Goal: Use online tool/utility: Utilize a website feature to perform a specific function

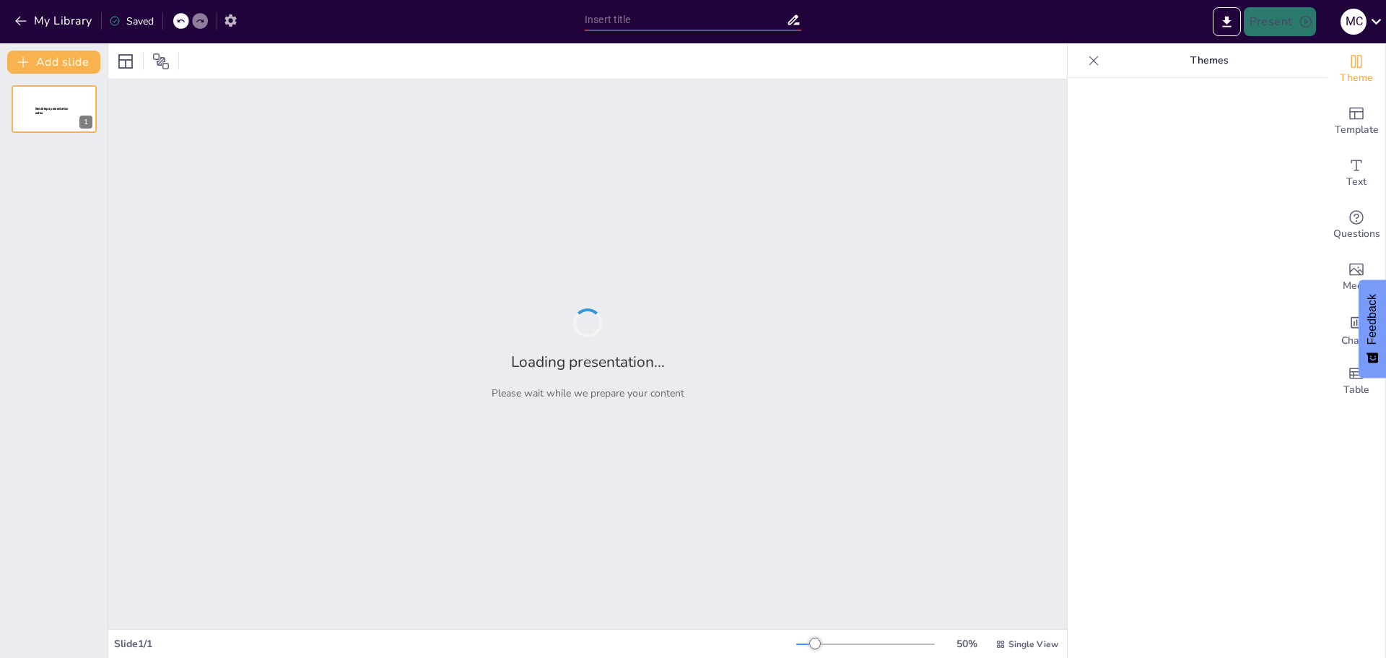
type input "Imported PLAN DE ASIGNATURAS.pptx"
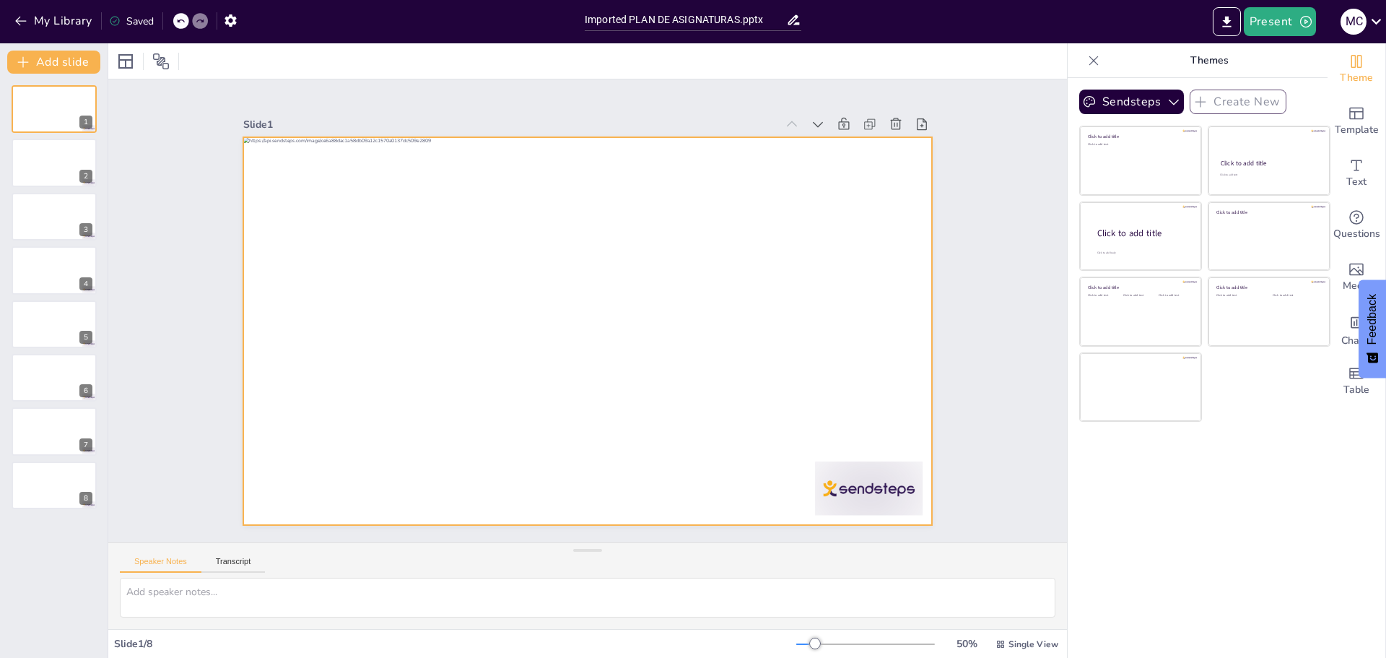
click at [839, 480] on div at bounding box center [585, 331] width 726 height 458
click at [690, 128] on icon at bounding box center [701, 139] width 23 height 23
click at [773, 525] on div at bounding box center [587, 531] width 689 height 12
click at [1348, 113] on icon "Add ready made slides" at bounding box center [1356, 113] width 17 height 17
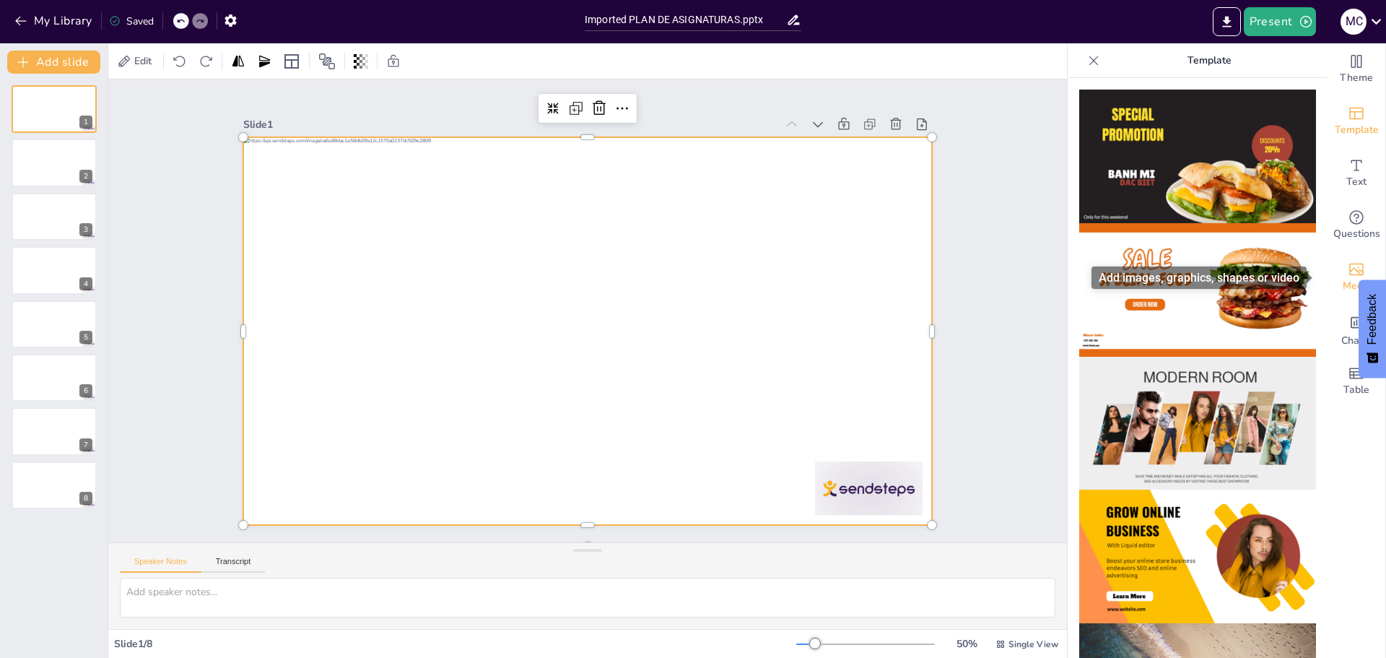
click at [1348, 276] on icon "Add images, graphics, shapes or video" at bounding box center [1356, 269] width 17 height 17
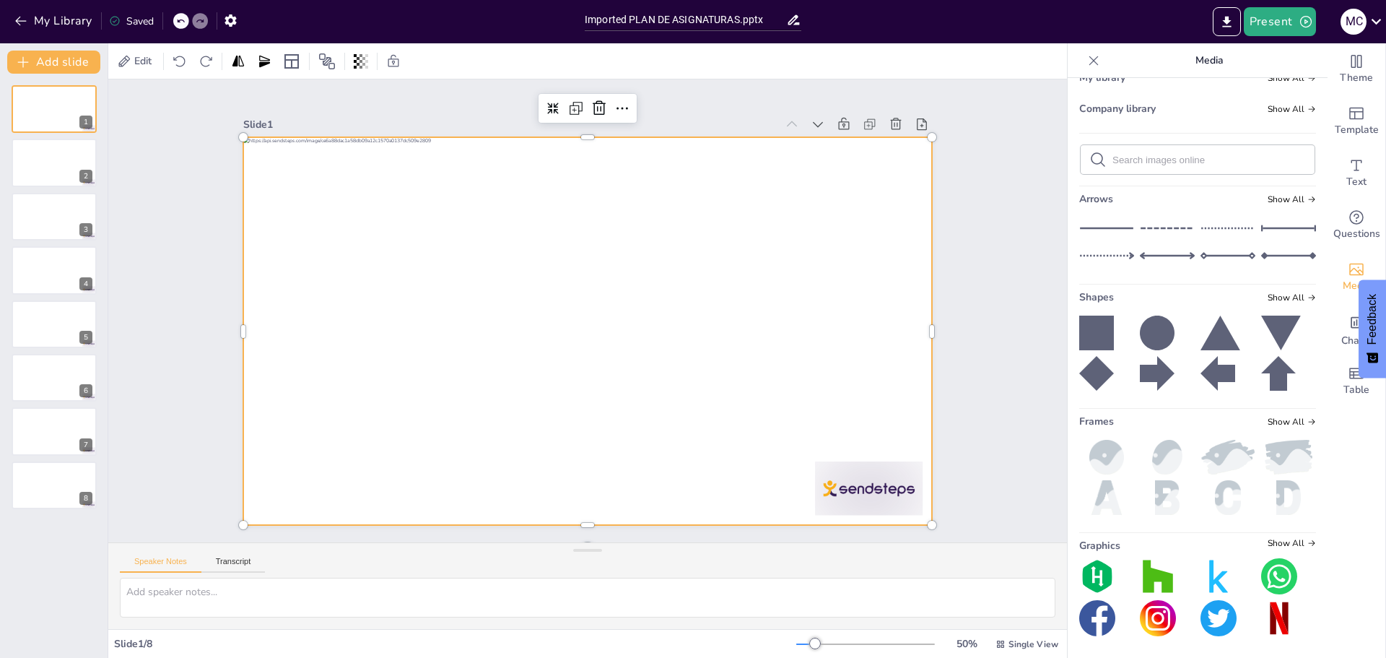
scroll to position [96, 0]
click at [1348, 377] on icon "Add a table" at bounding box center [1356, 373] width 17 height 17
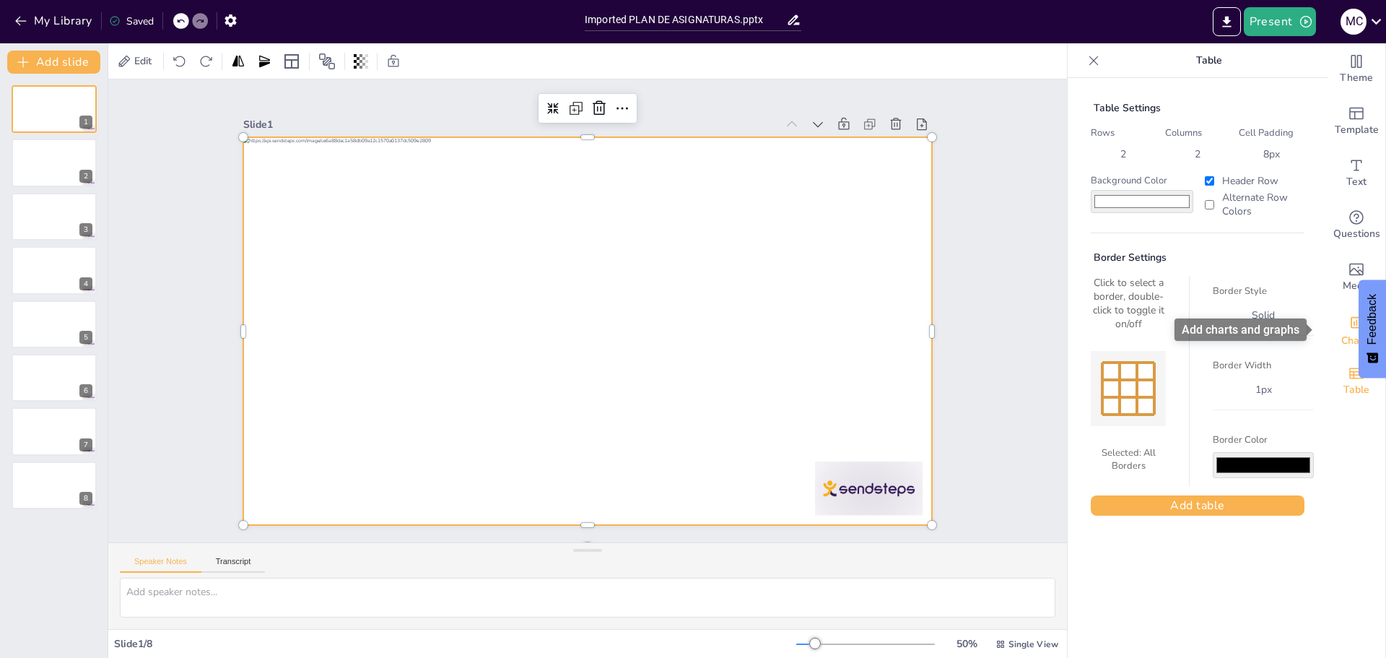
click at [1349, 331] on div "Add charts and graphs" at bounding box center [1356, 321] width 15 height 23
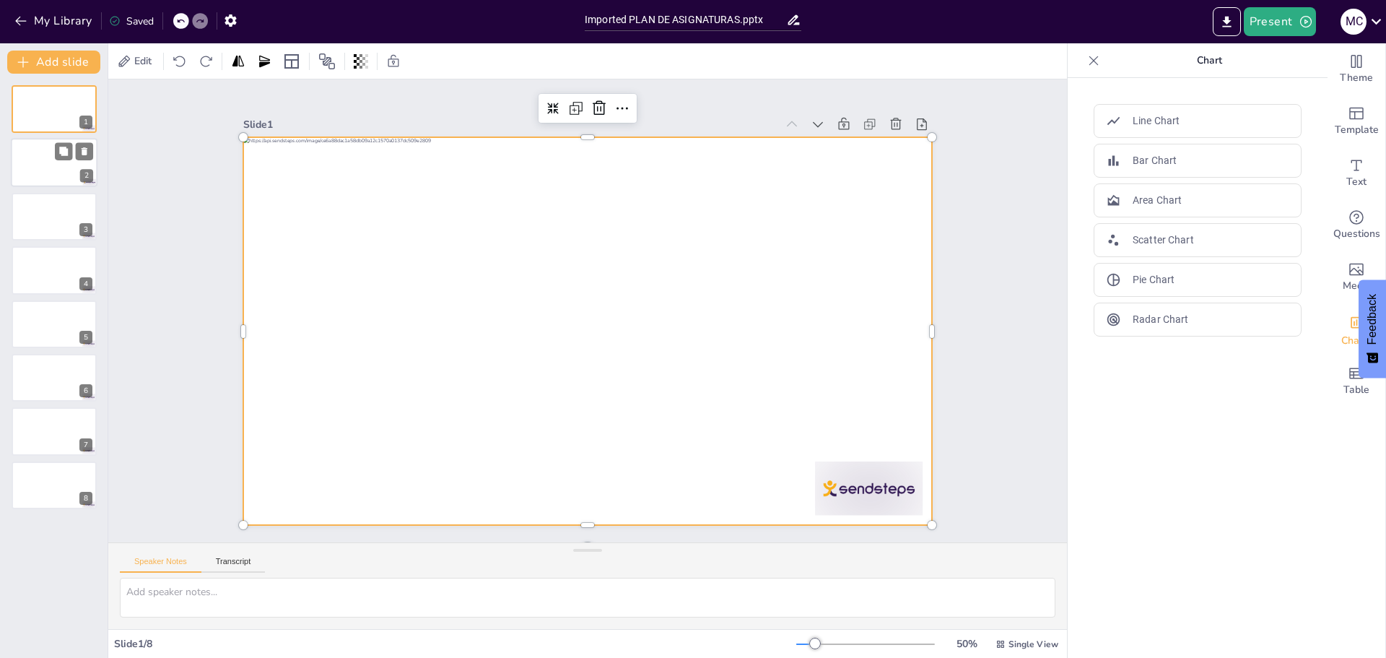
click at [35, 169] on div at bounding box center [54, 163] width 87 height 49
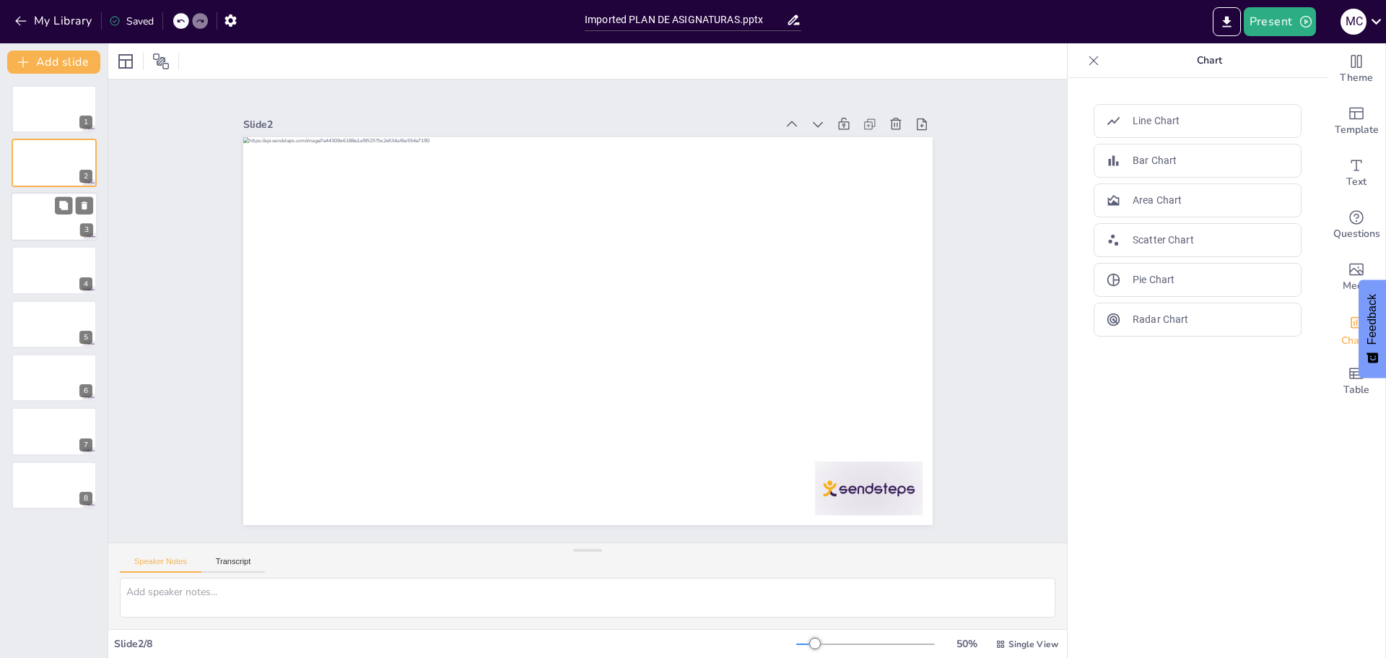
click at [27, 207] on div at bounding box center [54, 216] width 87 height 49
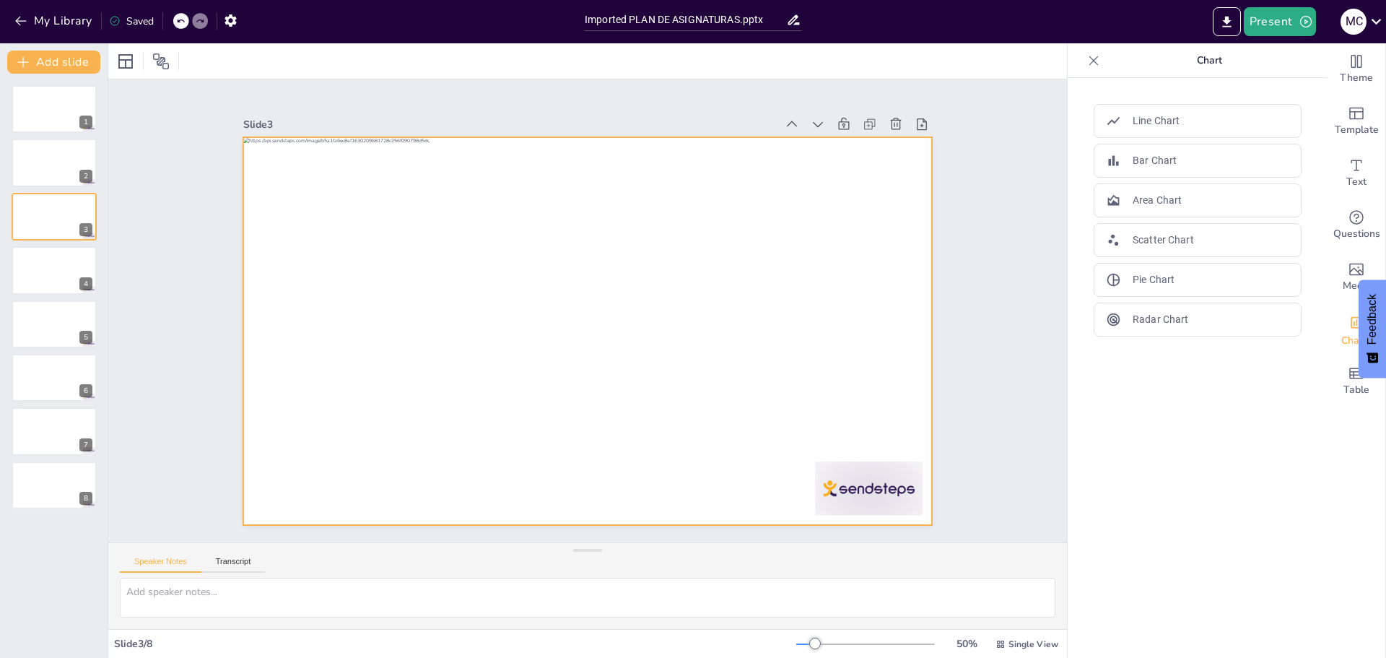
click at [420, 235] on div at bounding box center [585, 331] width 726 height 458
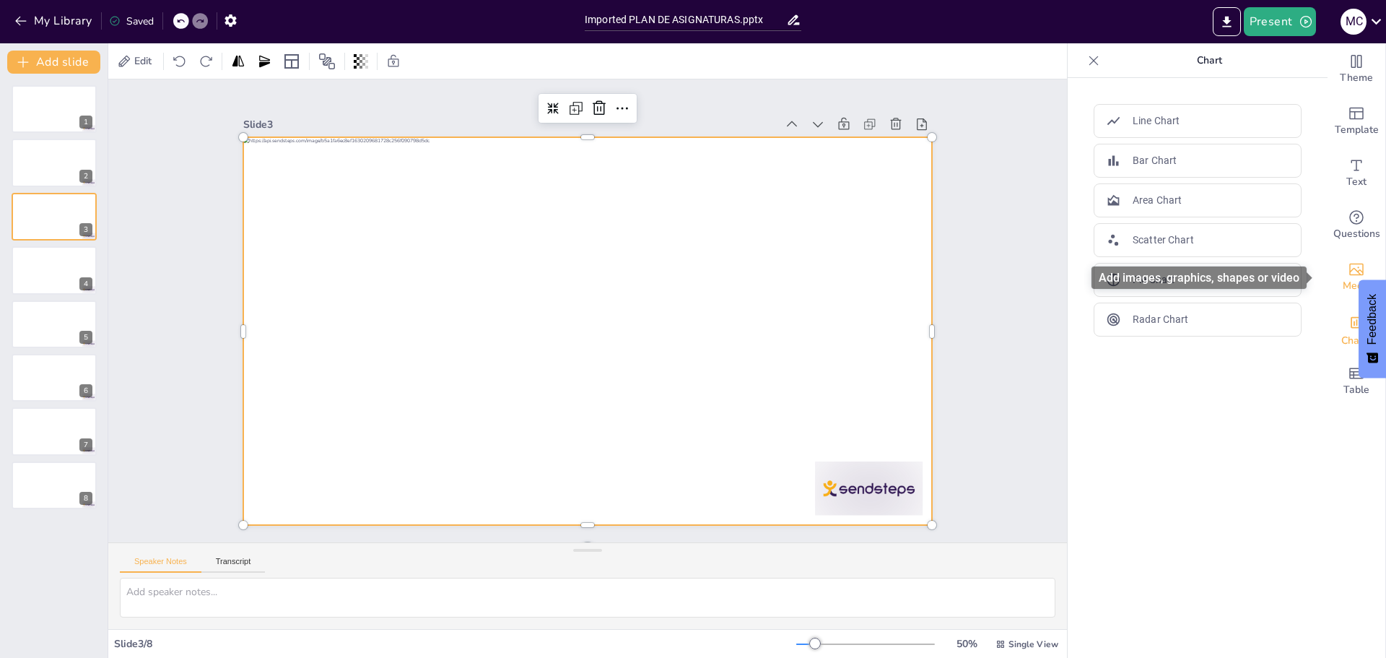
click at [1336, 261] on div "Media" at bounding box center [1356, 277] width 58 height 52
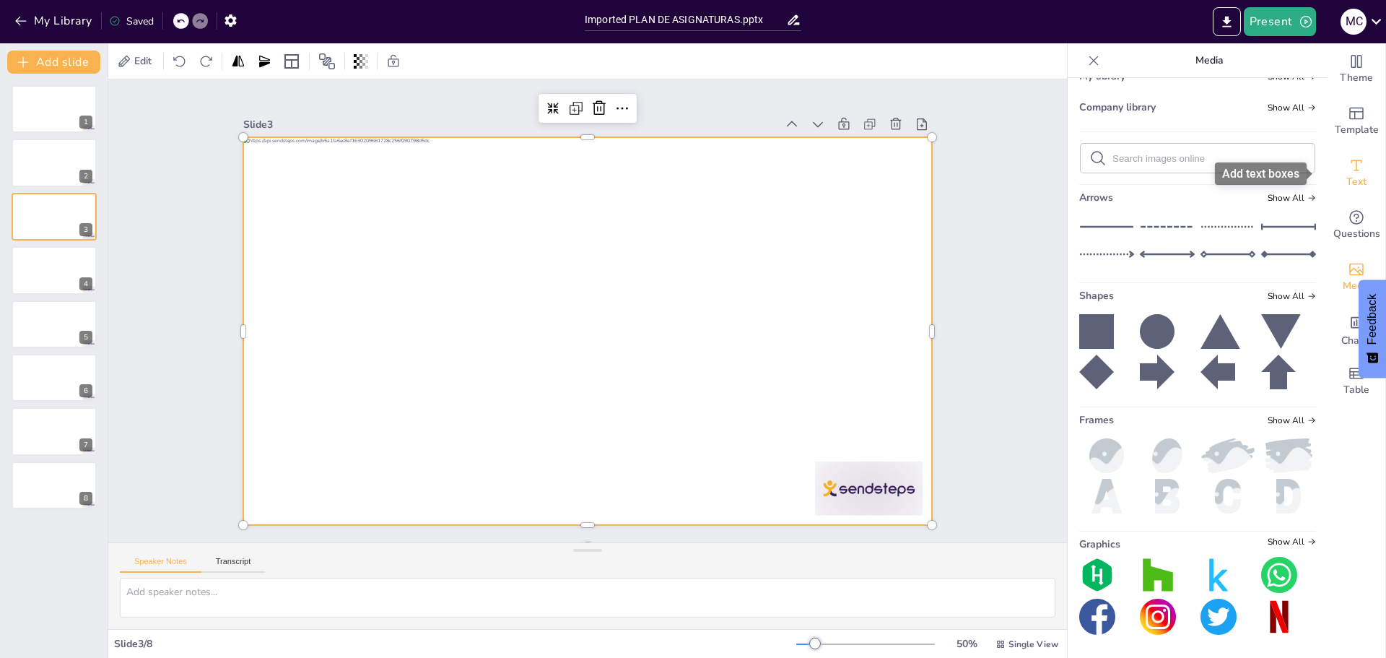
click at [1346, 188] on span "Text" at bounding box center [1356, 182] width 20 height 16
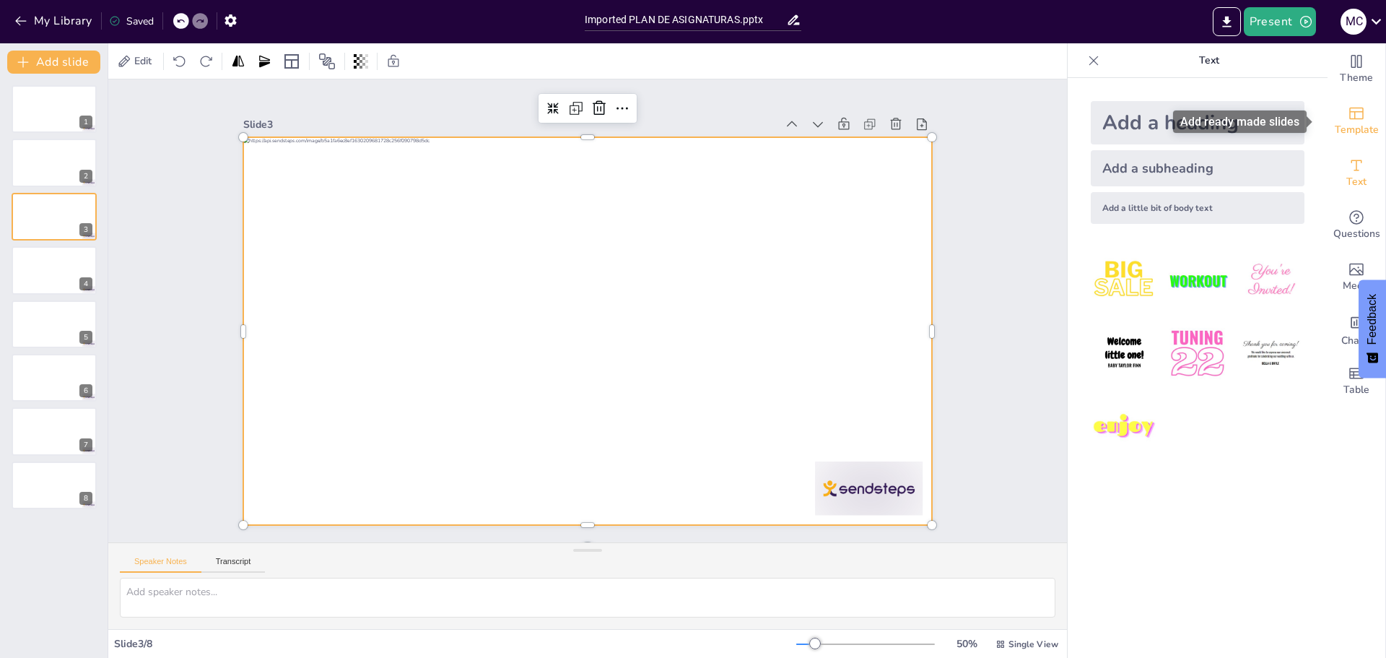
click at [1349, 111] on icon "Add ready made slides" at bounding box center [1356, 114] width 14 height 12
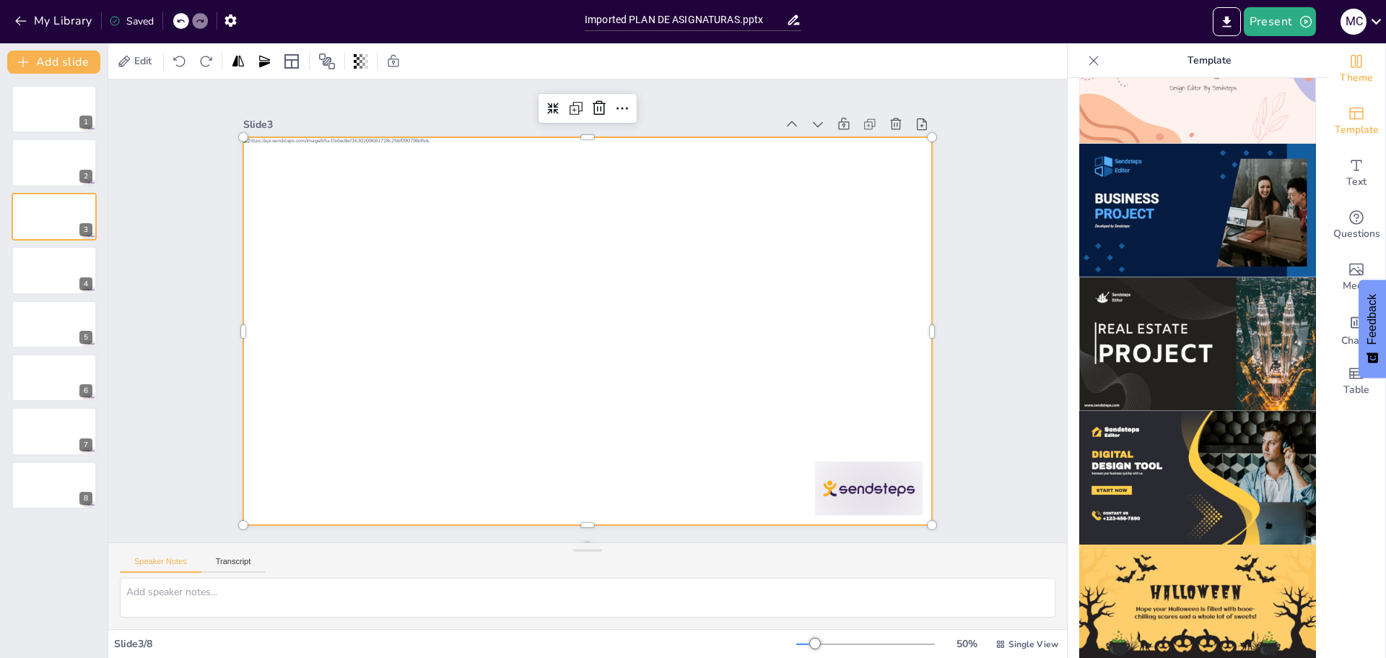
scroll to position [1155, 0]
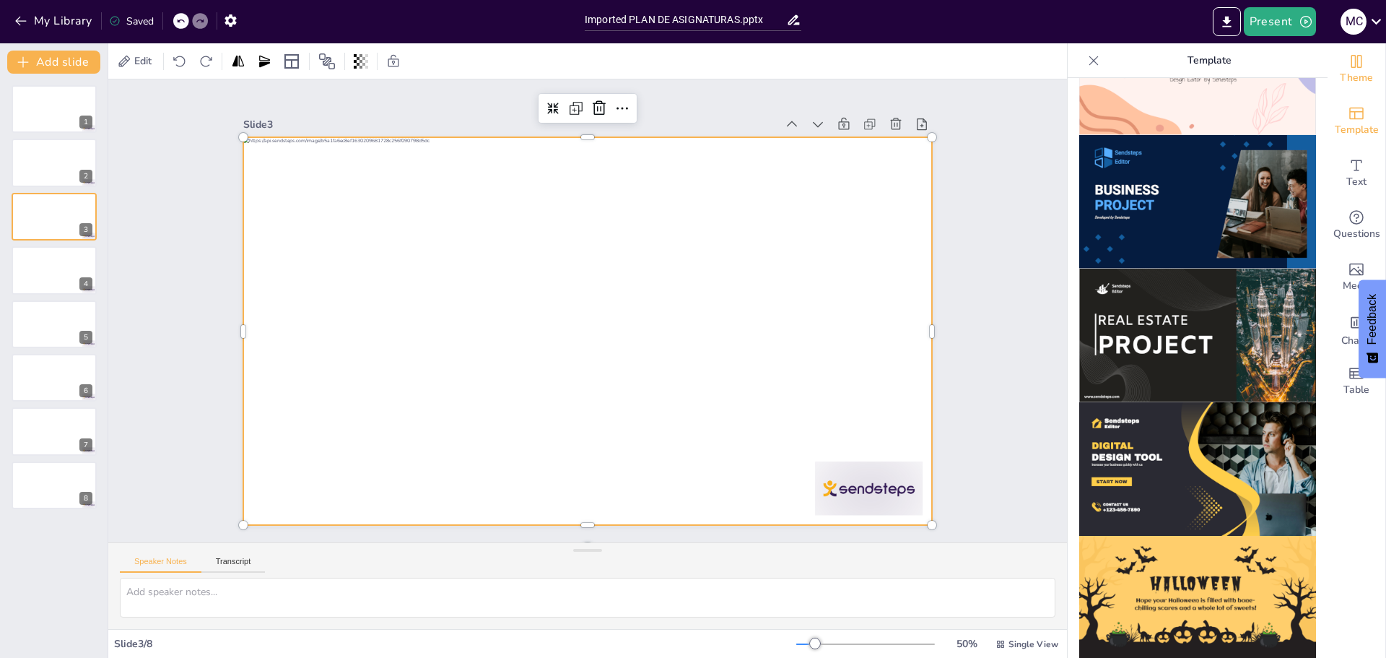
click at [1348, 69] on icon "Change the overall theme" at bounding box center [1356, 61] width 17 height 17
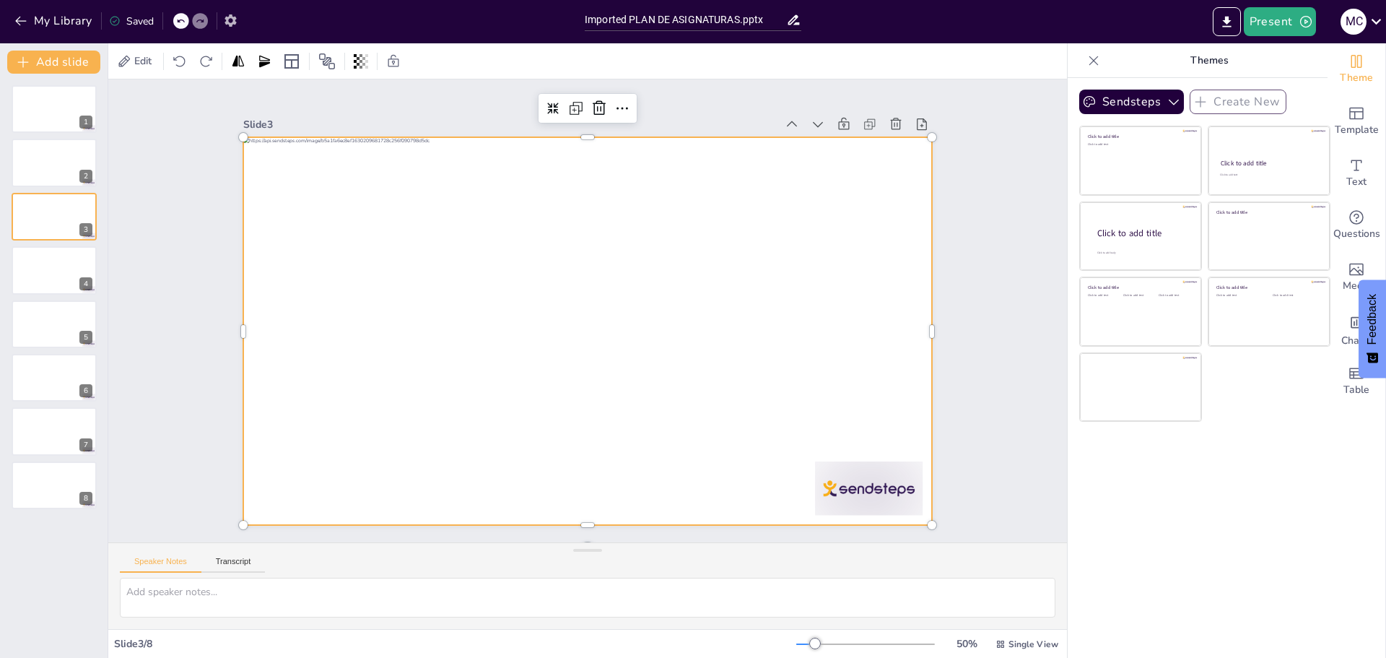
click at [224, 21] on icon "button" at bounding box center [230, 20] width 15 height 15
click at [226, 20] on icon "button" at bounding box center [230, 20] width 15 height 15
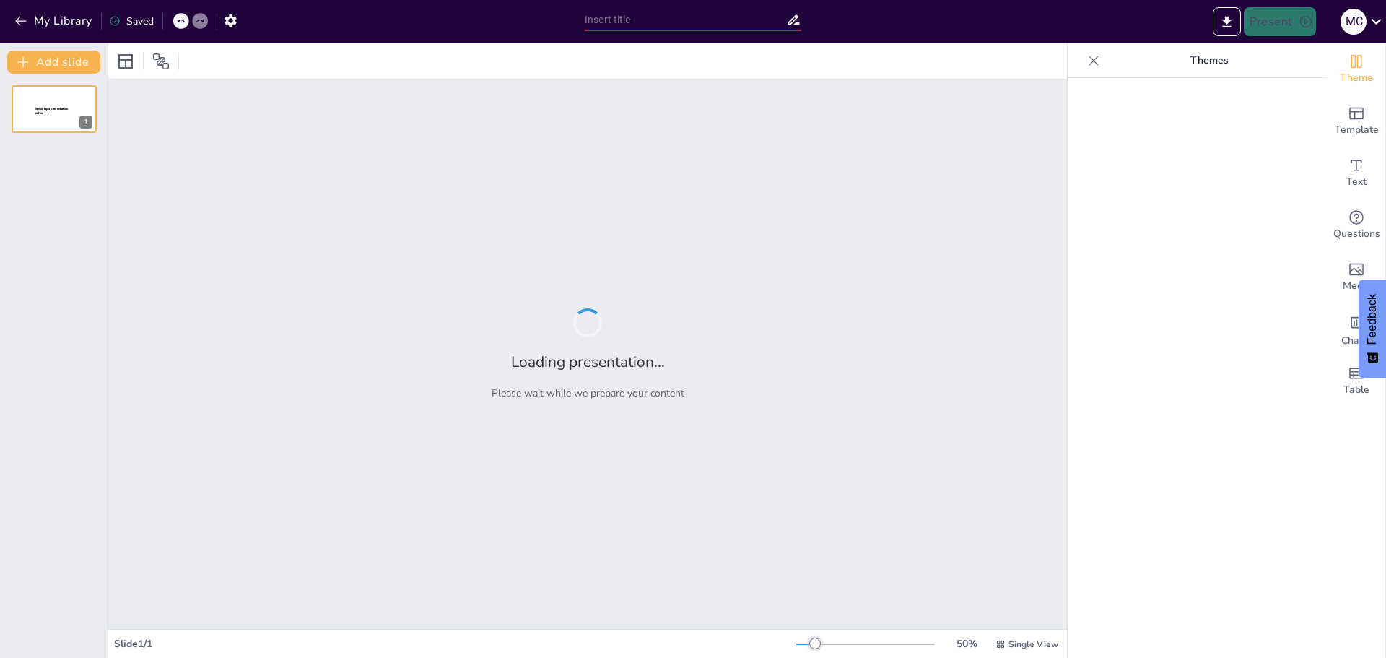
type input "Imported PLAN DE ASIGNATURAS.pptx"
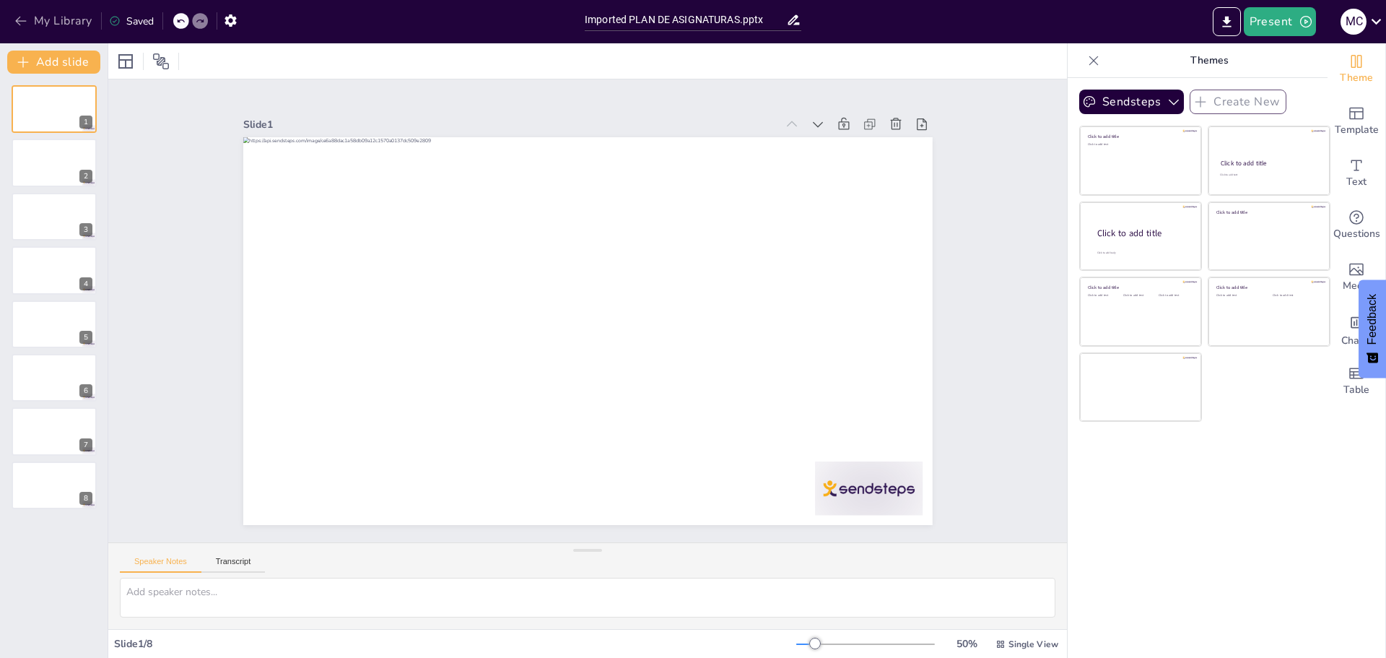
click at [36, 25] on button "My Library" at bounding box center [54, 20] width 87 height 23
